Goal: Task Accomplishment & Management: Manage account settings

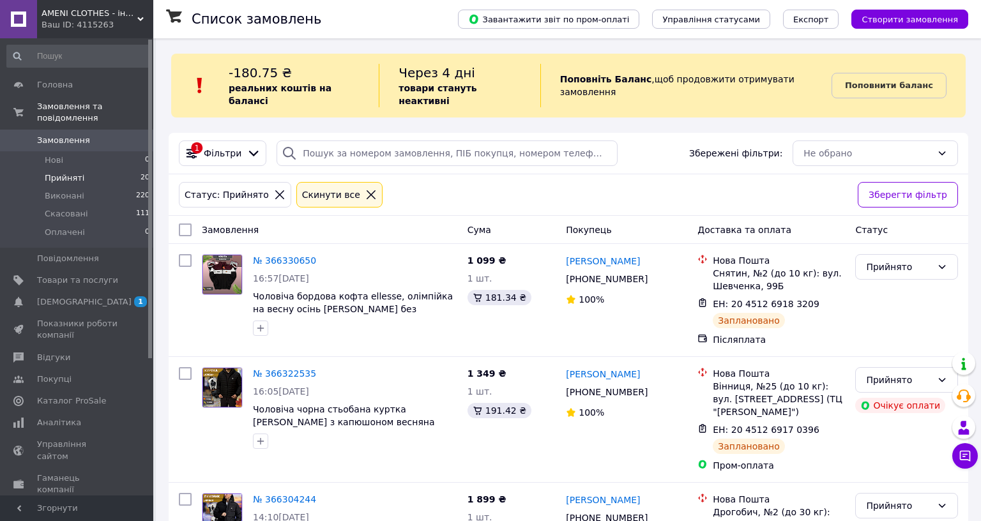
click at [77, 172] on span "Прийняті" at bounding box center [65, 177] width 40 height 11
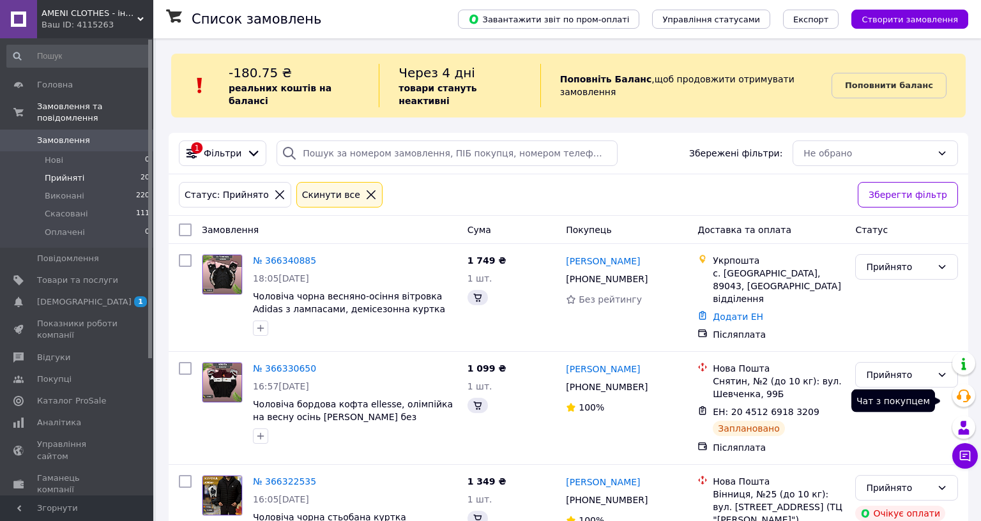
click at [959, 450] on icon at bounding box center [965, 456] width 13 height 13
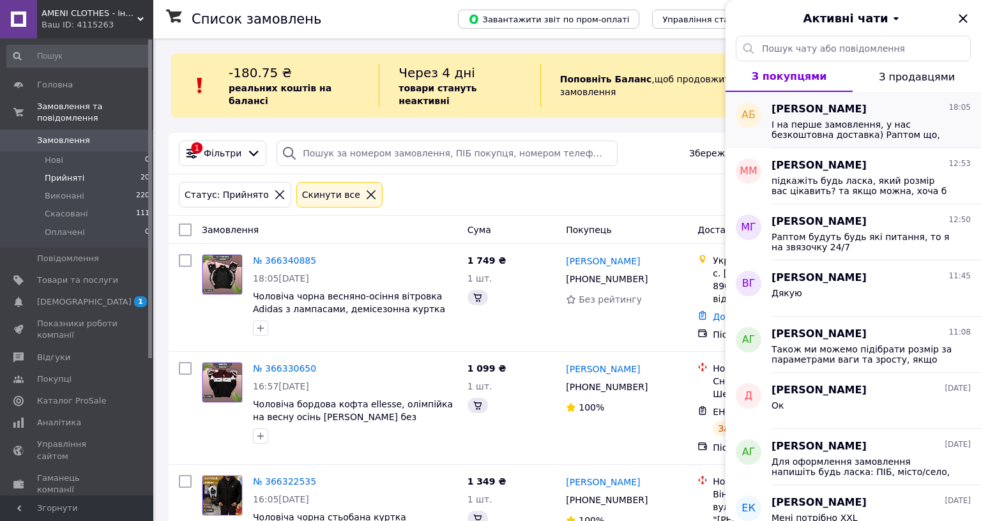
click at [874, 122] on span "І на перше замовлення, у нас безкоштовна доставка) Раптом що, то тут я 24/7 онл…" at bounding box center [862, 129] width 181 height 20
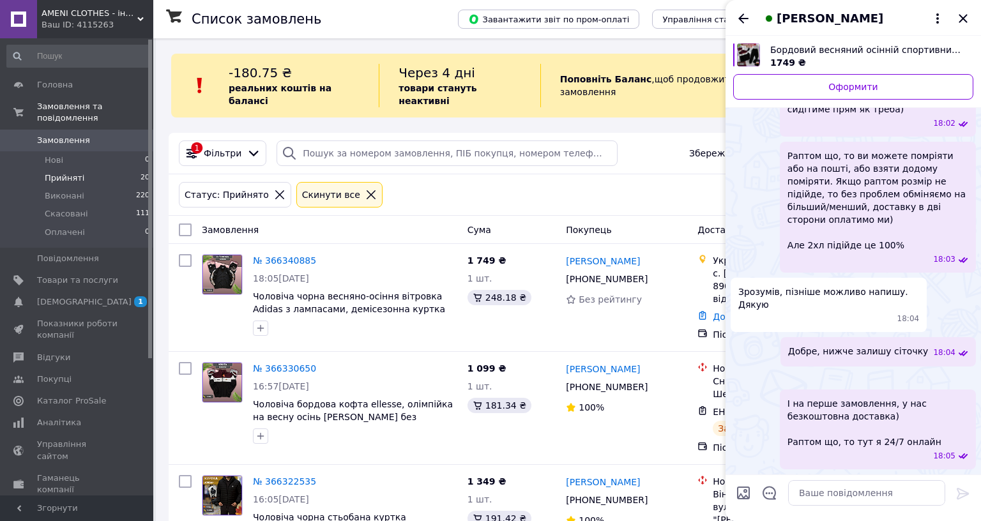
scroll to position [472, 0]
click at [959, 16] on icon "Закрити" at bounding box center [963, 18] width 8 height 8
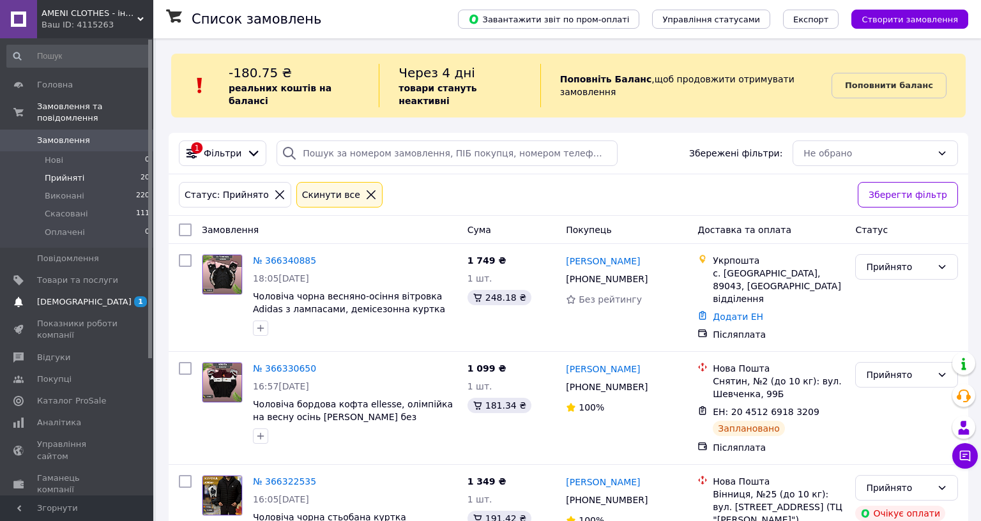
click at [29, 296] on span at bounding box center [18, 301] width 37 height 11
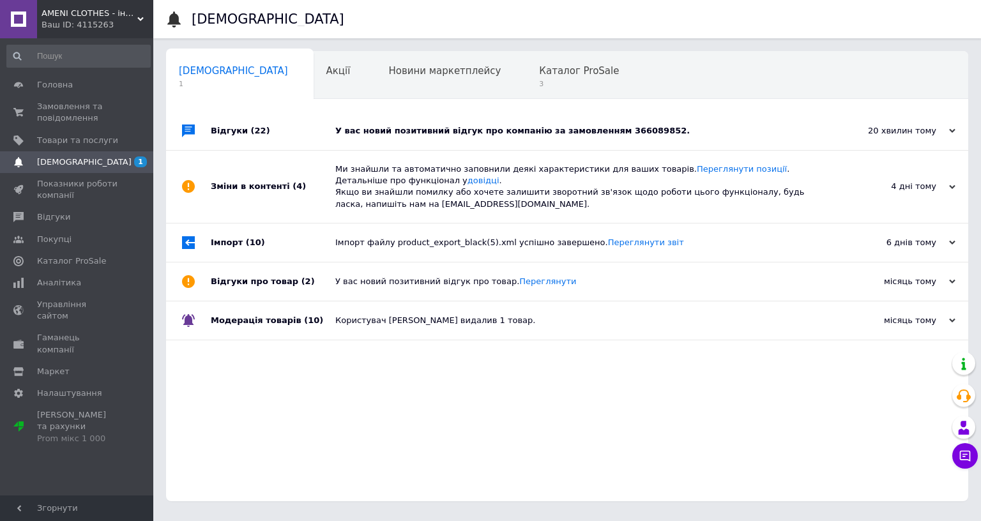
click at [484, 134] on div "У вас новий позитивний відгук про компанію за замовленням 366089852." at bounding box center [581, 130] width 492 height 11
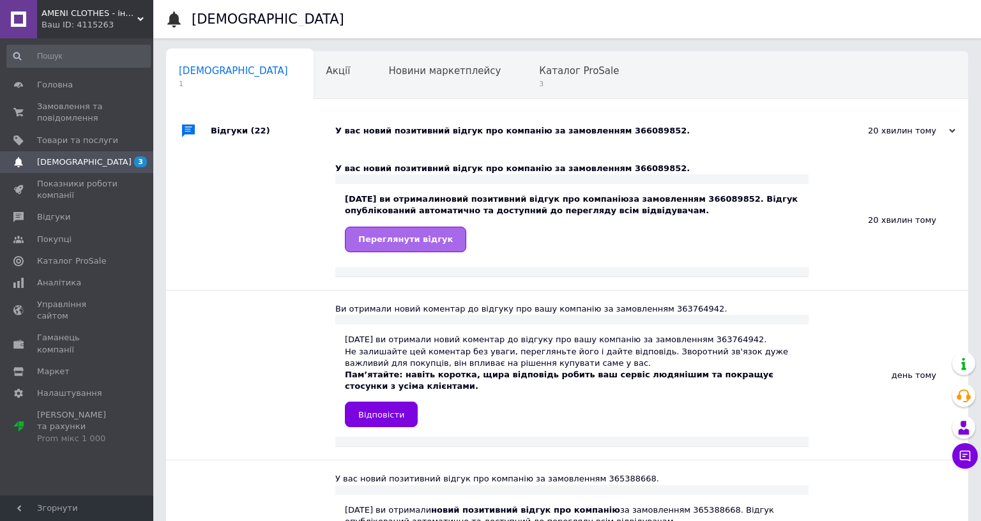
click at [411, 251] on link "Переглянути відгук" at bounding box center [405, 240] width 121 height 26
click at [115, 125] on link "Замовлення та повідомлення 0 0" at bounding box center [78, 112] width 157 height 33
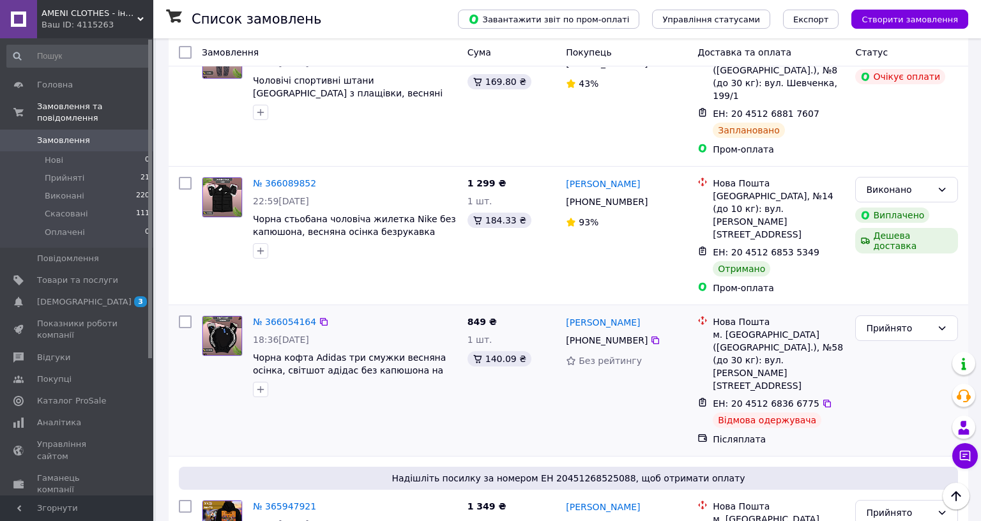
scroll to position [1150, 0]
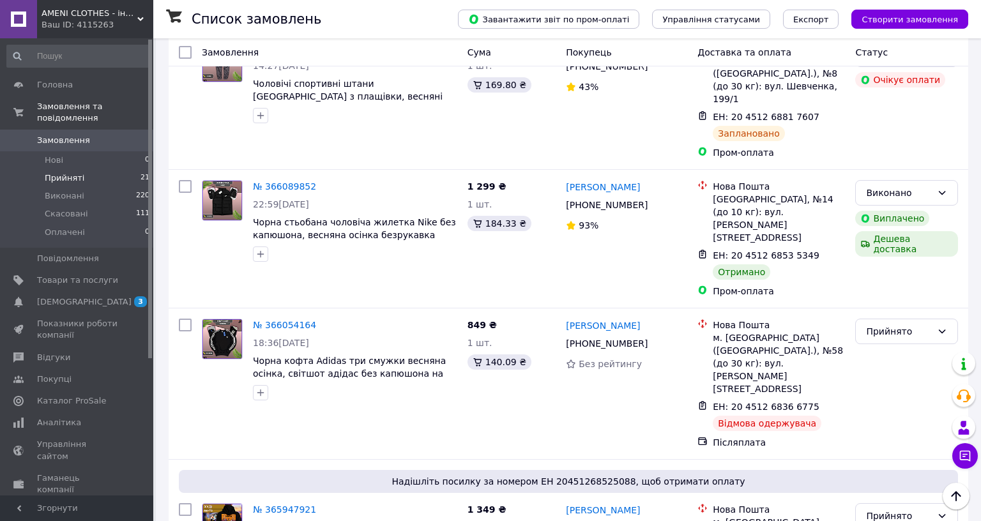
click at [117, 169] on li "Прийняті 21" at bounding box center [78, 178] width 157 height 18
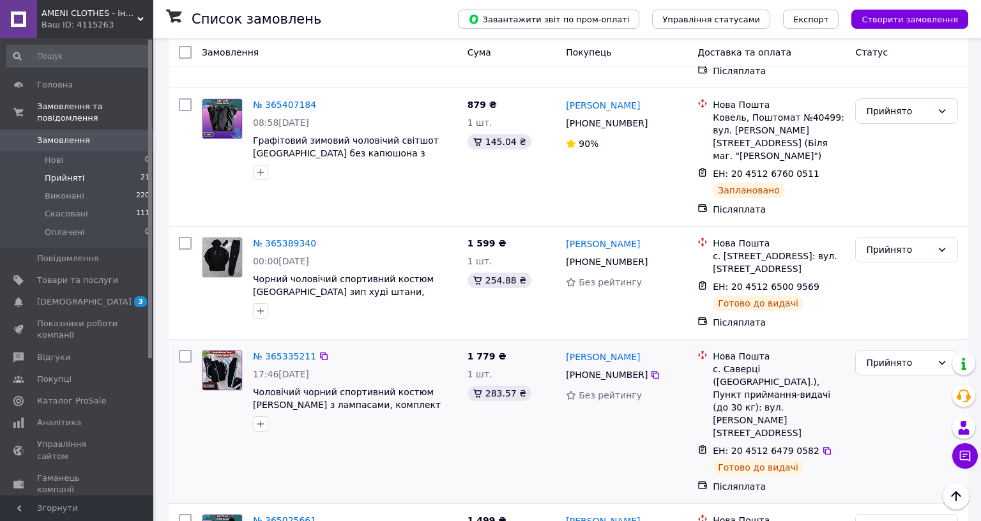
scroll to position [2241, 0]
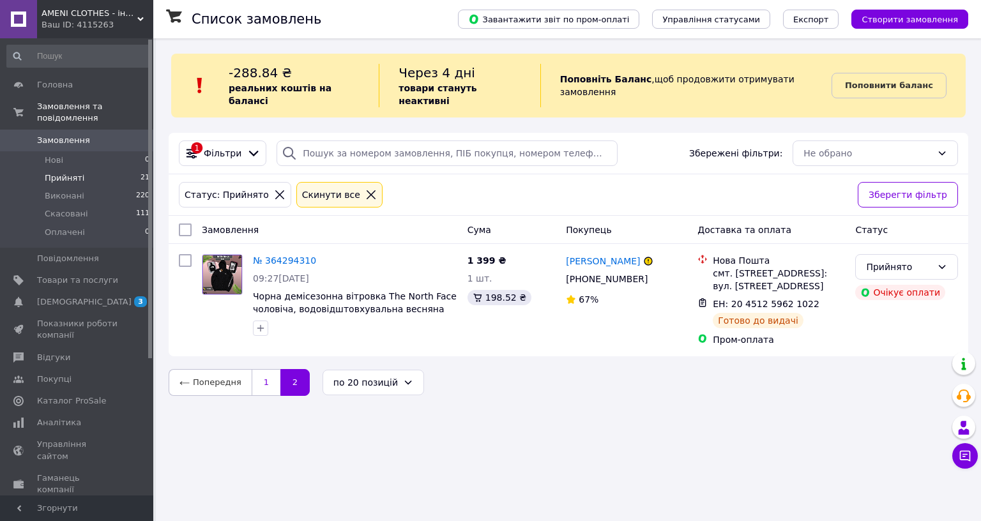
click at [263, 378] on link "1" at bounding box center [266, 382] width 29 height 27
